Goal: Share content: Share content

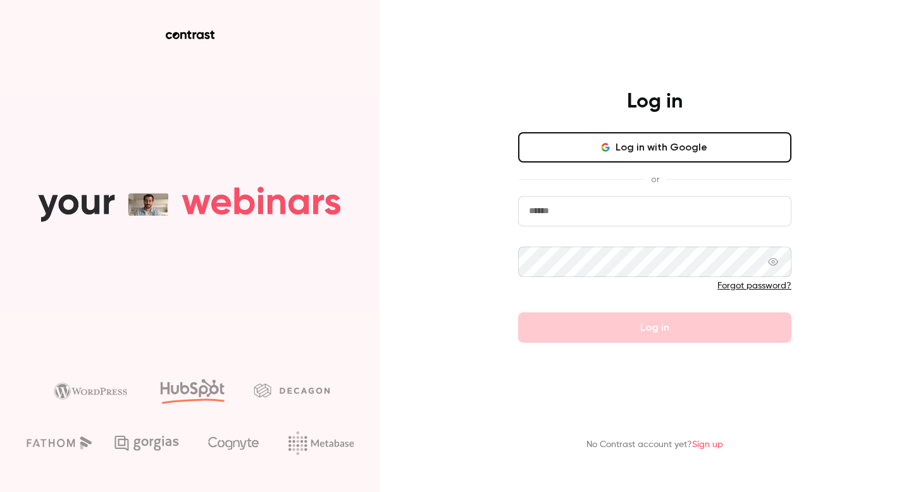
type input "**********"
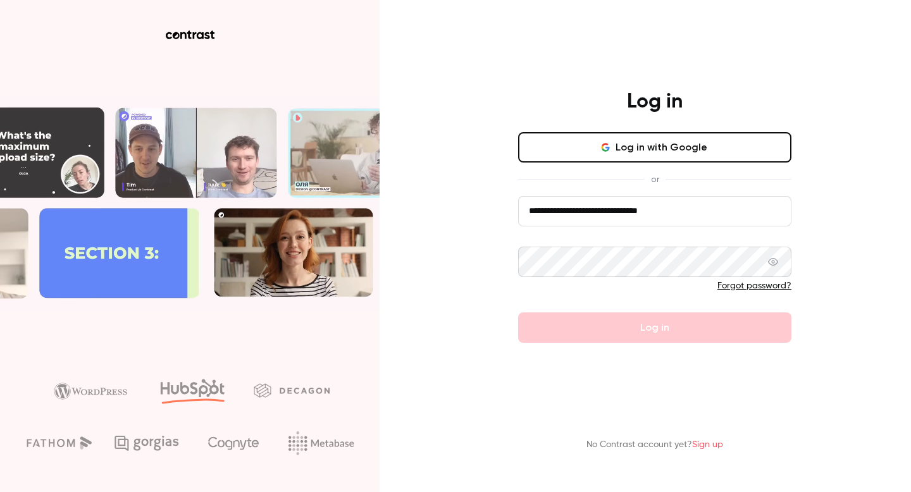
click at [911, 267] on div "**********" at bounding box center [455, 246] width 911 height 492
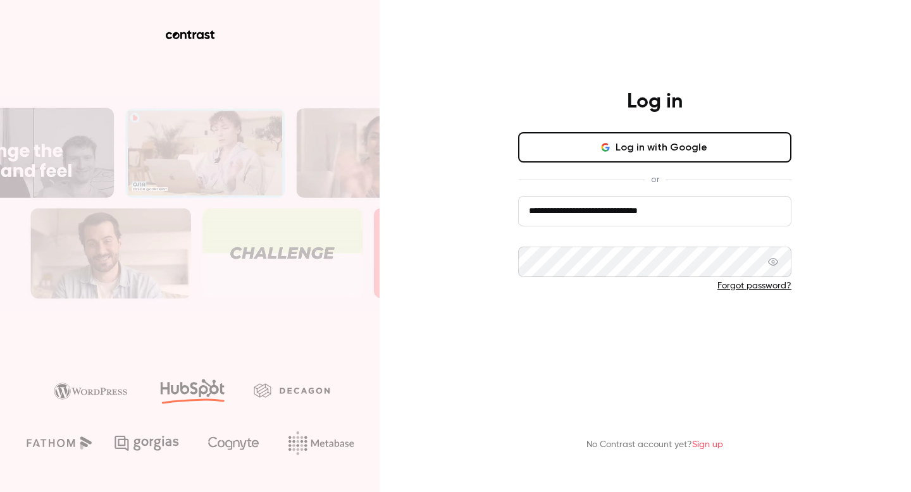
click at [699, 330] on button "Log in" at bounding box center [654, 328] width 273 height 30
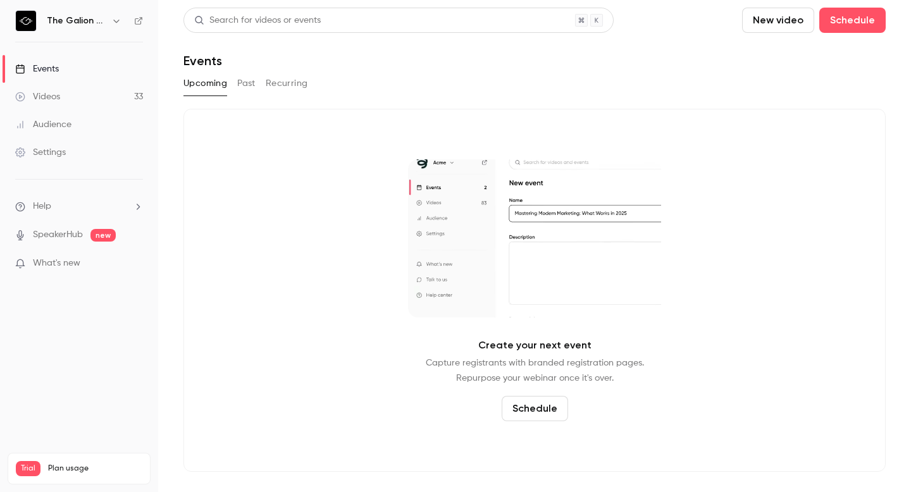
click at [36, 96] on div "Videos" at bounding box center [37, 96] width 45 height 13
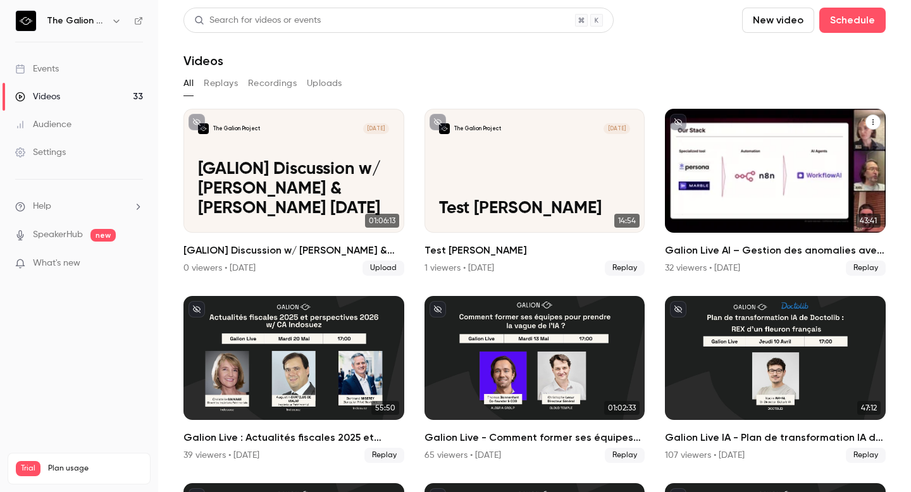
click at [767, 245] on h2 "Galion Live AI – Gestion des anomalies avec l'IA : use cases FinTech & IT" at bounding box center [775, 250] width 221 height 15
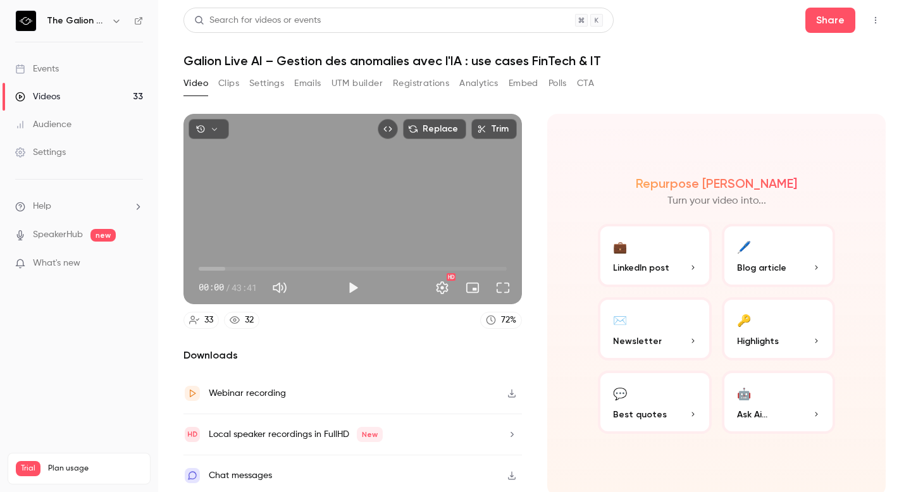
click at [535, 80] on button "Embed" at bounding box center [524, 83] width 30 height 20
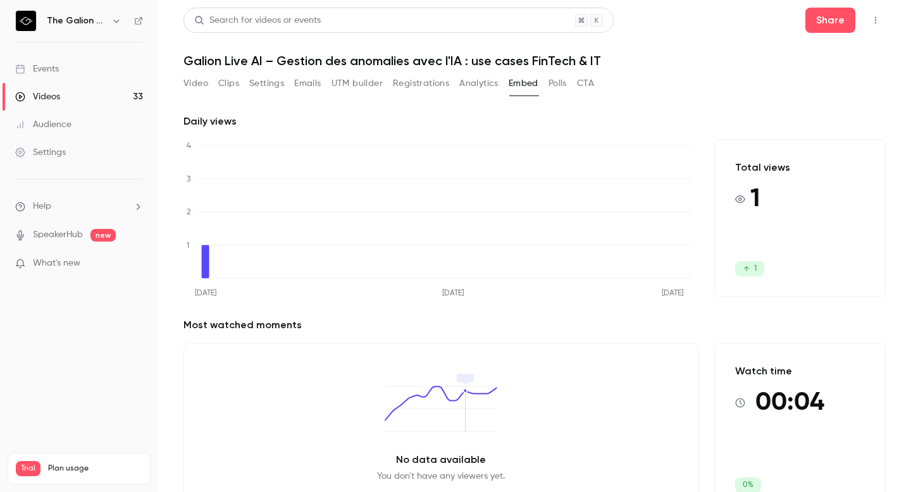
click at [560, 85] on button "Polls" at bounding box center [558, 83] width 18 height 20
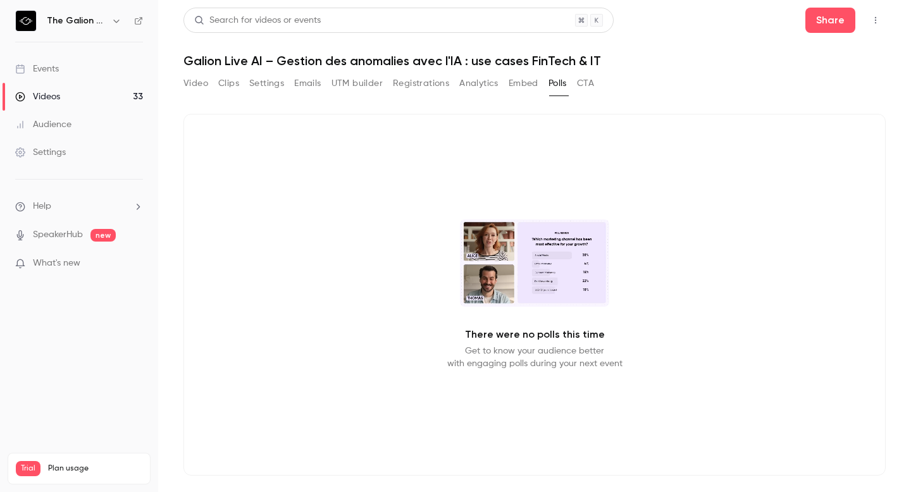
click at [532, 87] on button "Embed" at bounding box center [524, 83] width 30 height 20
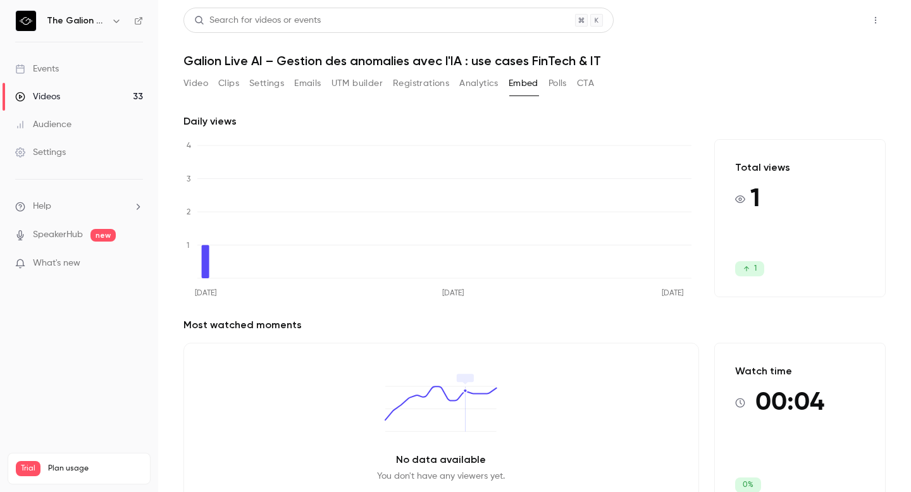
click at [816, 26] on button "Share" at bounding box center [831, 20] width 50 height 25
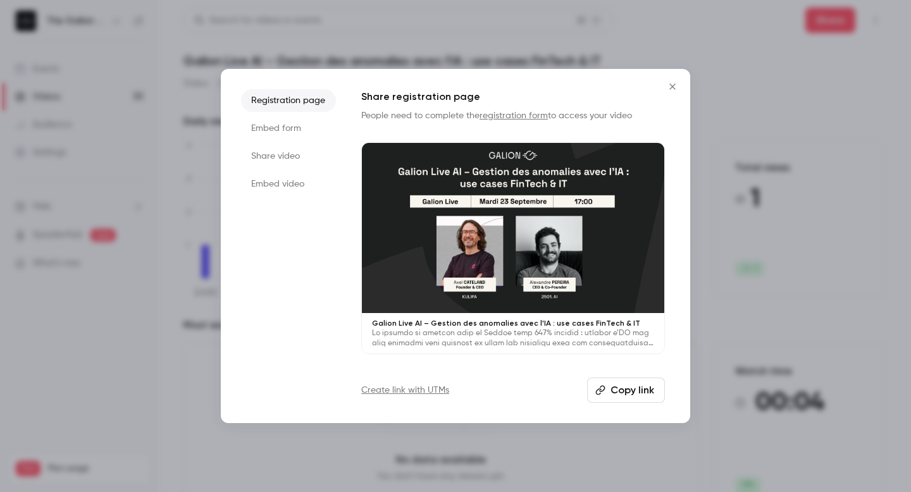
click at [280, 125] on li "Embed form" at bounding box center [288, 128] width 95 height 23
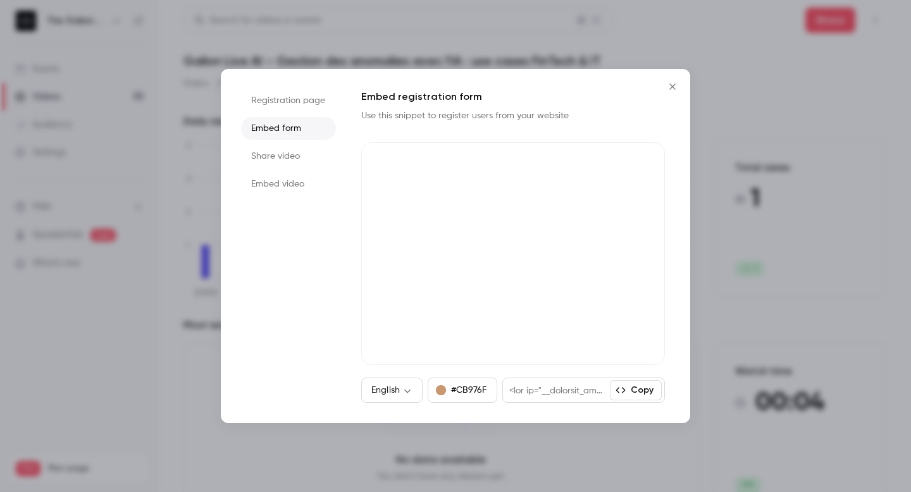
click at [284, 159] on li "Share video" at bounding box center [288, 156] width 95 height 23
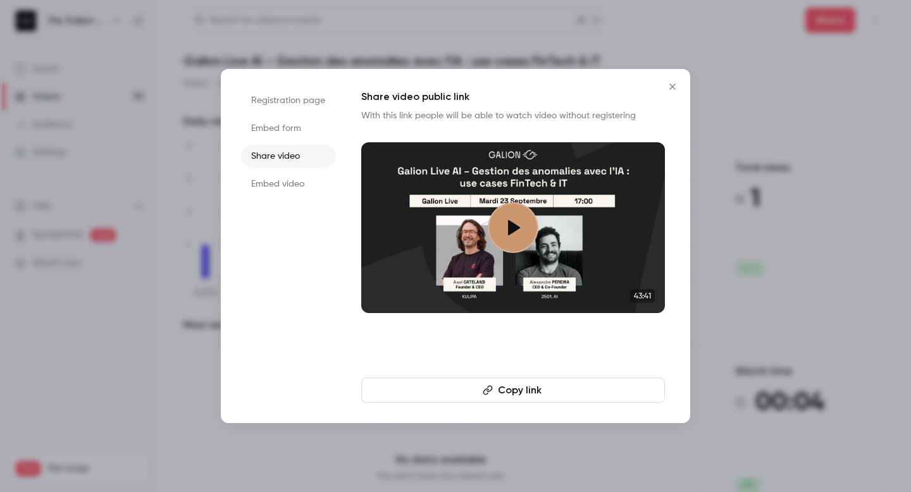
click at [284, 184] on li "Embed video" at bounding box center [288, 184] width 95 height 23
click at [545, 394] on button "Copy embed code" at bounding box center [513, 390] width 304 height 25
click at [507, 392] on button "Copy embed code" at bounding box center [513, 390] width 304 height 25
click at [497, 390] on button "Copy embed code" at bounding box center [513, 390] width 304 height 25
click at [285, 159] on li "Share video" at bounding box center [288, 156] width 95 height 23
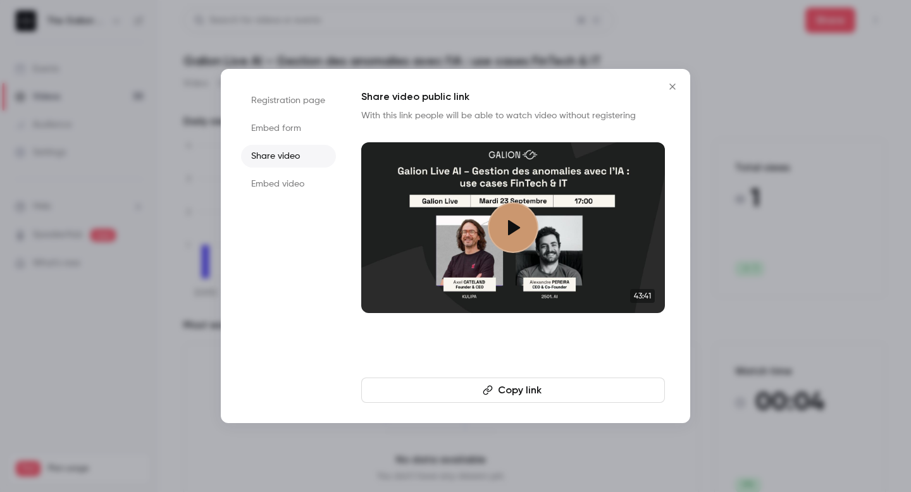
click at [537, 389] on button "Copy link" at bounding box center [513, 390] width 304 height 25
click at [283, 182] on li "Embed video" at bounding box center [288, 184] width 95 height 23
click at [497, 398] on button "Copy embed code" at bounding box center [513, 390] width 304 height 25
click at [280, 154] on li "Share video" at bounding box center [288, 156] width 95 height 23
click at [515, 382] on button "Copy link" at bounding box center [513, 390] width 304 height 25
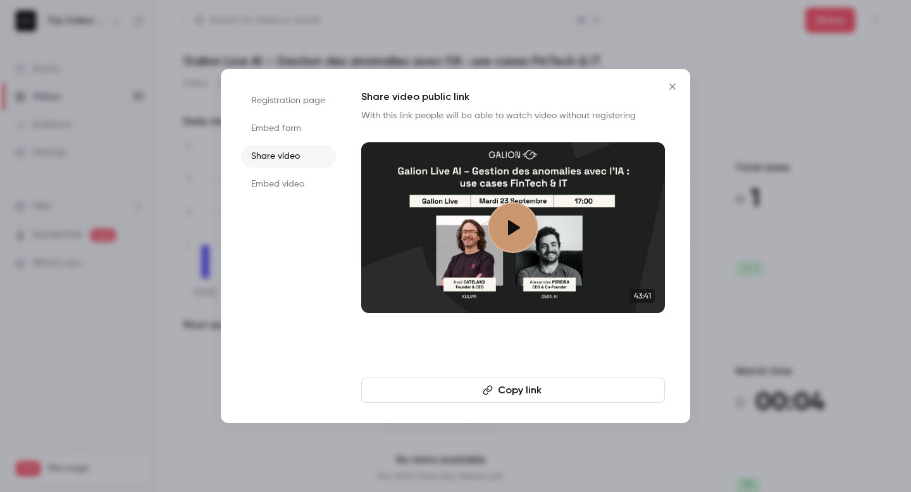
click at [669, 80] on button "Close" at bounding box center [672, 86] width 25 height 25
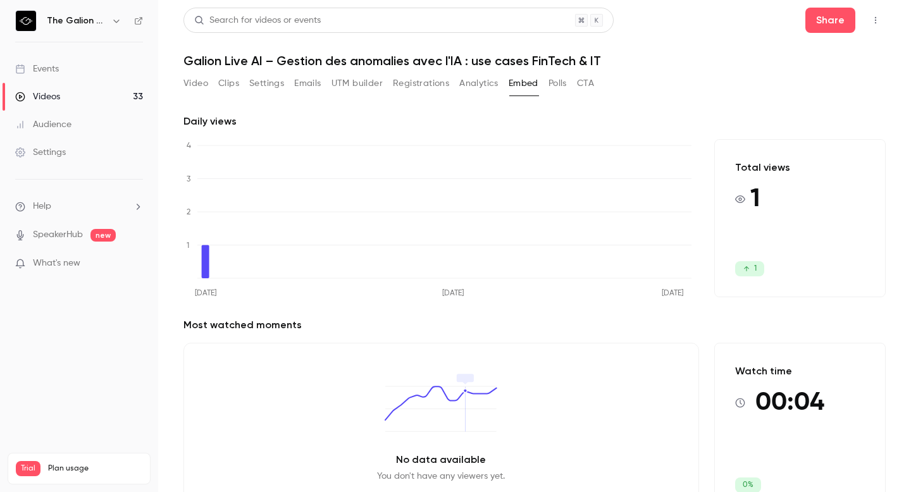
click at [196, 82] on button "Video" at bounding box center [196, 83] width 25 height 20
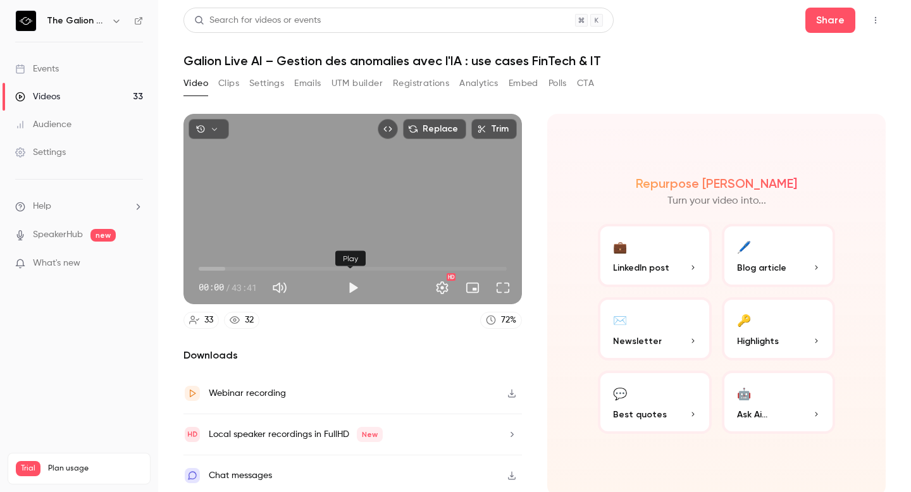
click at [352, 286] on button "Play" at bounding box center [352, 287] width 25 height 25
click at [371, 178] on div "Replace Trim 00:00 00:00 / 43:41 HD" at bounding box center [353, 209] width 339 height 190
click at [441, 286] on button "Settings" at bounding box center [442, 287] width 25 height 25
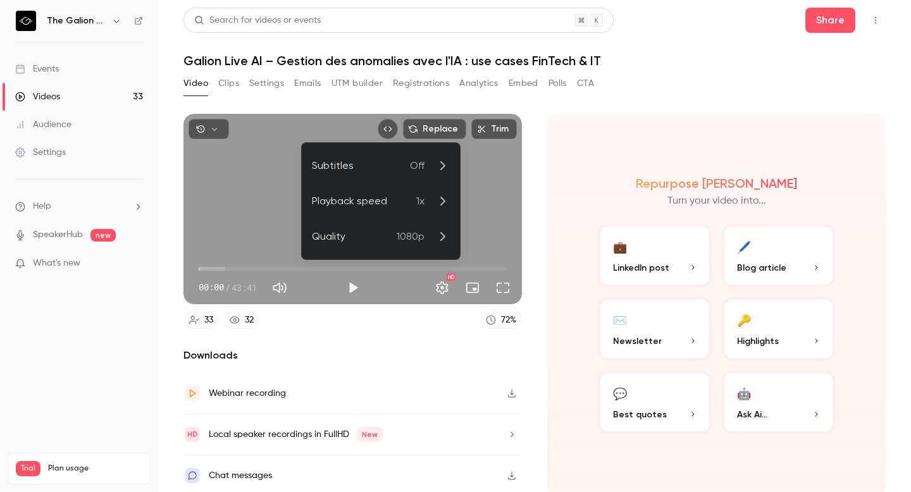
click at [545, 196] on div at bounding box center [455, 246] width 911 height 492
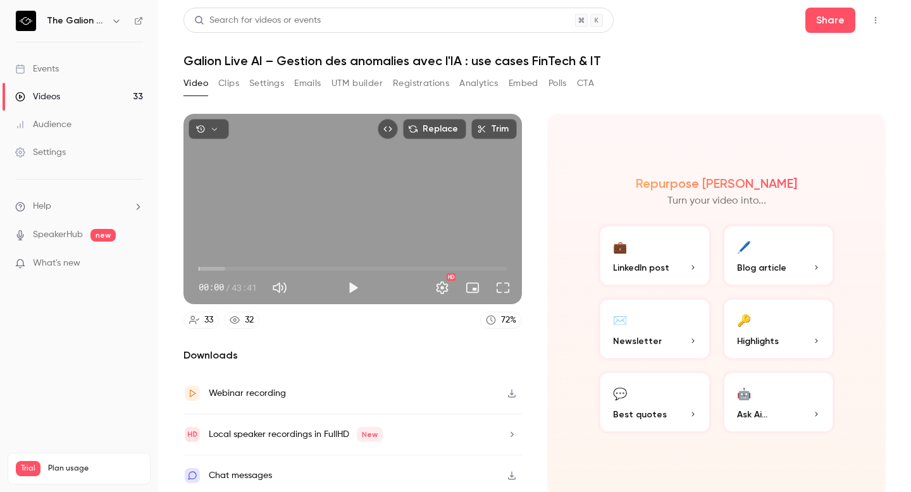
click at [792, 26] on div "Search for videos or events Share" at bounding box center [535, 20] width 702 height 25
click at [823, 23] on button "Share" at bounding box center [831, 20] width 50 height 25
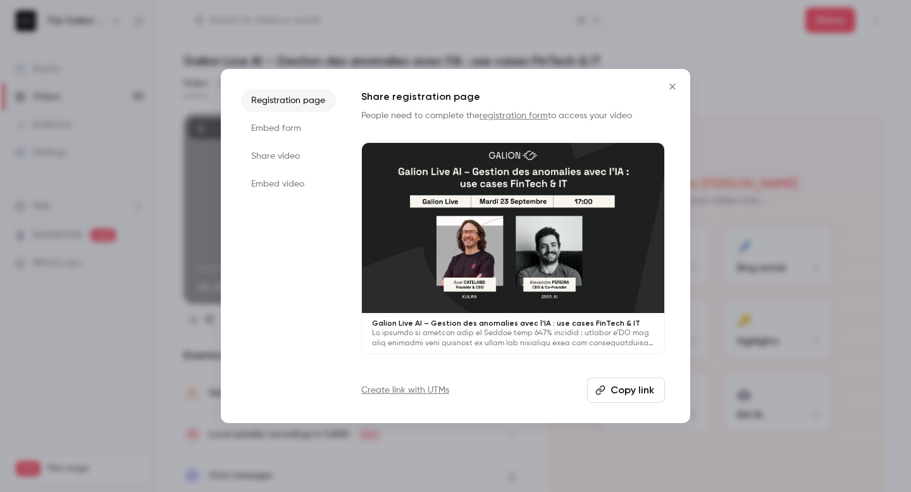
click at [286, 166] on li "Share video" at bounding box center [288, 156] width 95 height 23
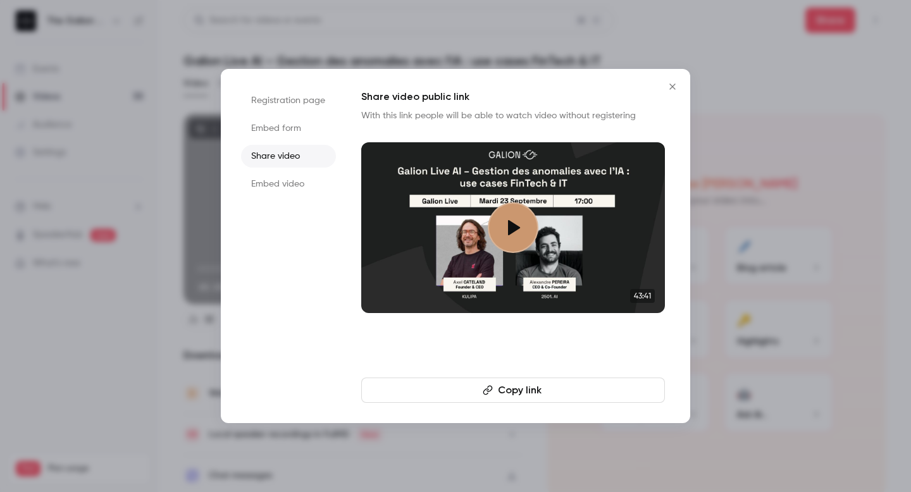
click at [496, 391] on button "Copy link" at bounding box center [513, 390] width 304 height 25
click at [674, 85] on icon "Close" at bounding box center [672, 87] width 6 height 6
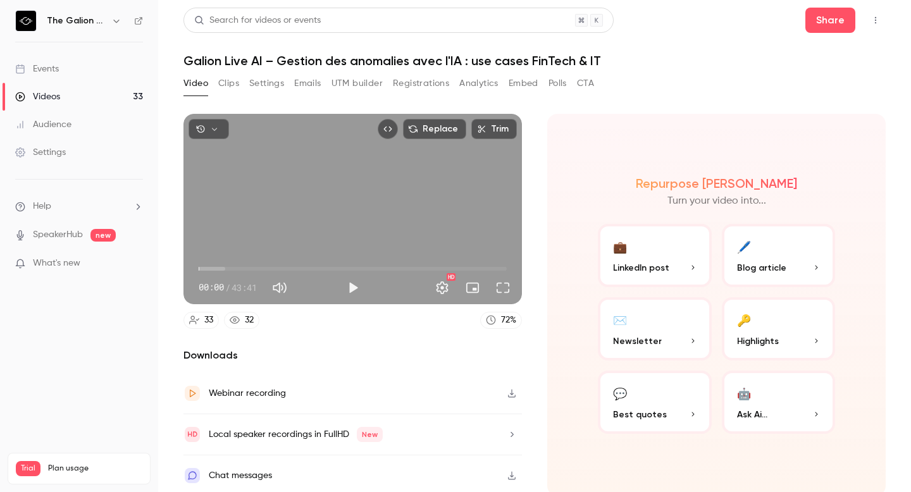
click at [69, 269] on span "What's new" at bounding box center [56, 263] width 47 height 13
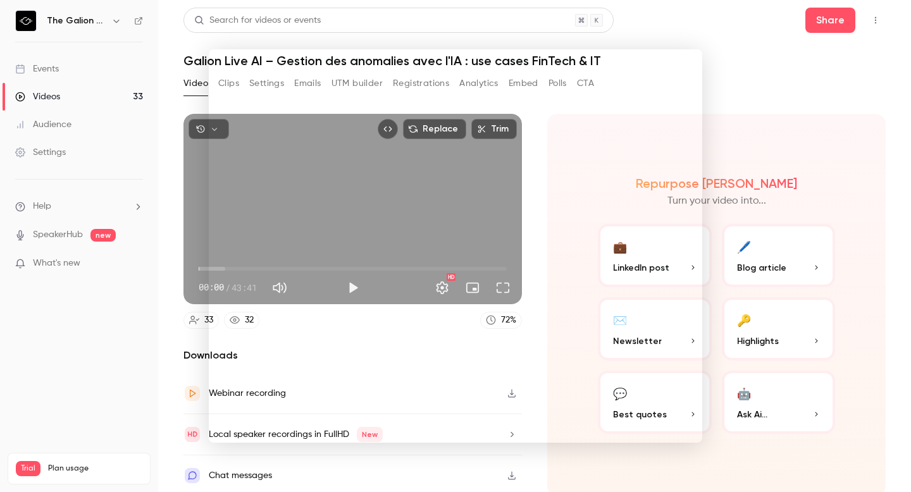
click at [748, 105] on div at bounding box center [455, 246] width 911 height 492
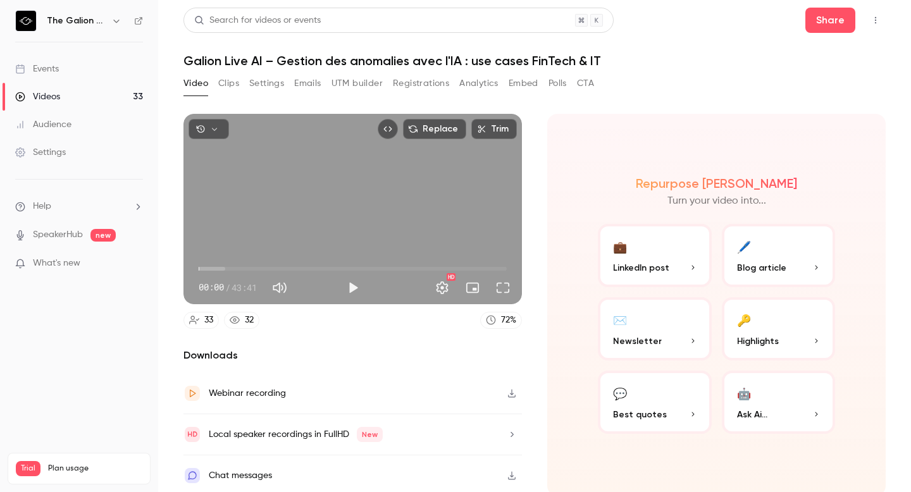
scroll to position [1, 0]
type input "***"
click at [524, 80] on button "Embed" at bounding box center [524, 83] width 30 height 20
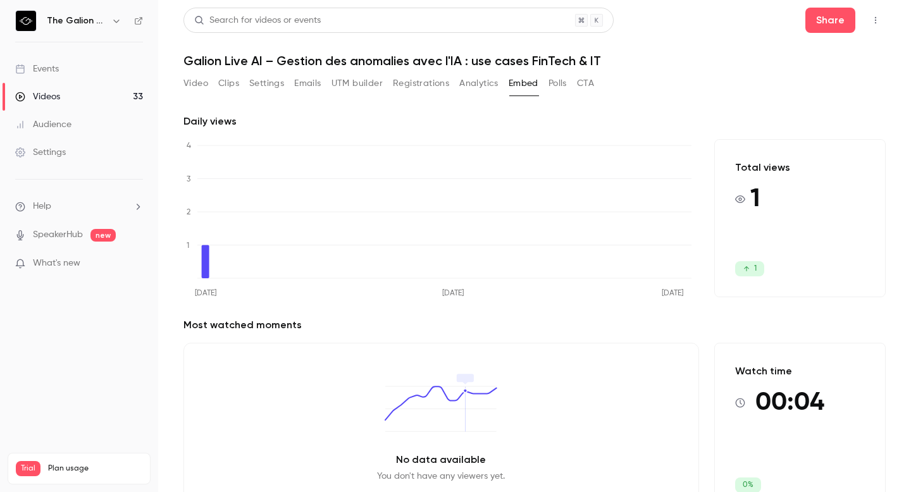
click at [866, 23] on button "Top Bar Actions" at bounding box center [876, 20] width 20 height 20
click at [727, 9] on div at bounding box center [455, 246] width 911 height 492
click at [833, 23] on button "Share" at bounding box center [831, 20] width 50 height 25
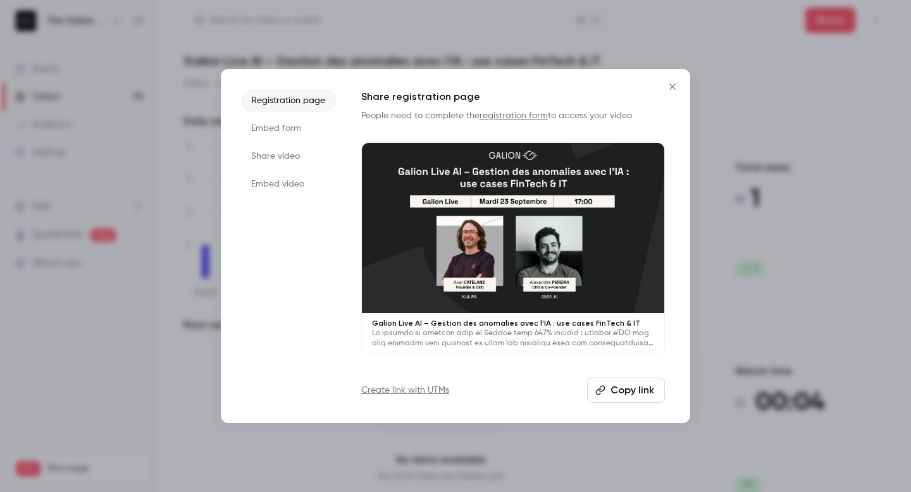
click at [281, 187] on li "Embed video" at bounding box center [288, 184] width 95 height 23
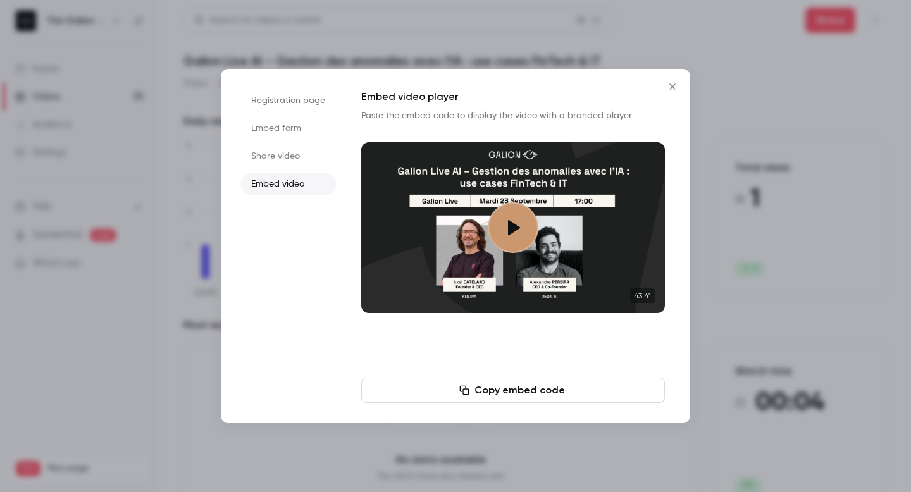
click at [532, 389] on button "Copy embed code" at bounding box center [513, 390] width 304 height 25
click at [669, 86] on icon "Close" at bounding box center [672, 87] width 15 height 10
